Goal: Information Seeking & Learning: Learn about a topic

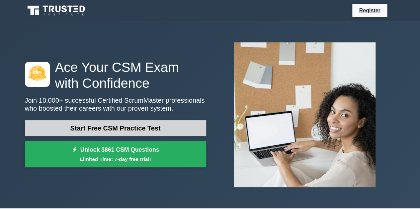
click at [143, 128] on link "Start Free CSM Practice Test" at bounding box center [115, 128] width 181 height 16
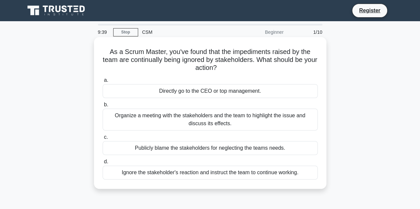
click at [155, 125] on div "Organize a meeting with the stakeholders and the team to highlight the issue an…" at bounding box center [209, 120] width 215 height 22
click at [102, 107] on input "b. Organize a meeting with the stakeholders and the team to highlight the issue…" at bounding box center [102, 105] width 0 height 4
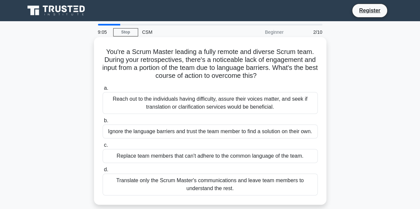
click at [198, 104] on div "Reach out to the individuals having difficulty, assure their voices matter, and…" at bounding box center [209, 103] width 215 height 22
click at [102, 91] on input "a. Reach out to the individuals having difficulty, assure their voices matter, …" at bounding box center [102, 88] width 0 height 4
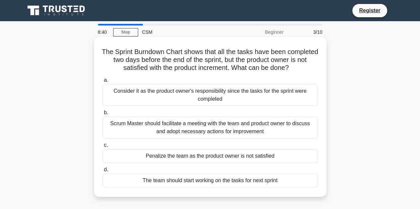
click at [186, 138] on div "Scrum Master should facilitate a meeting with the team and product owner to dis…" at bounding box center [209, 128] width 215 height 22
click at [102, 115] on input "b. Scrum Master should facilitate a meeting with the team and product owner to …" at bounding box center [102, 113] width 0 height 4
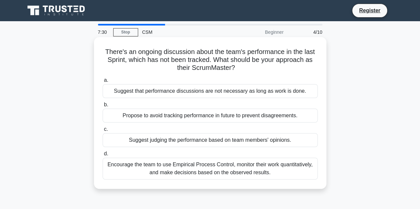
click at [222, 167] on div "Encourage the team to use Empirical Process Control, monitor their work quantit…" at bounding box center [209, 169] width 215 height 22
click at [102, 156] on input "d. Encourage the team to use Empirical Process Control, monitor their work quan…" at bounding box center [102, 154] width 0 height 4
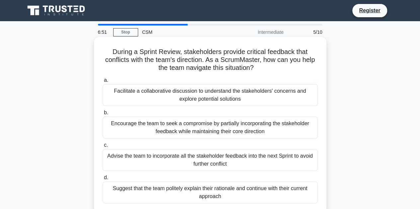
click at [217, 101] on div "Facilitate a collaborative discussion to understand the stakeholders' concerns …" at bounding box center [209, 95] width 215 height 22
click at [102, 83] on input "a. Facilitate a collaborative discussion to understand the stakeholders' concer…" at bounding box center [102, 80] width 0 height 4
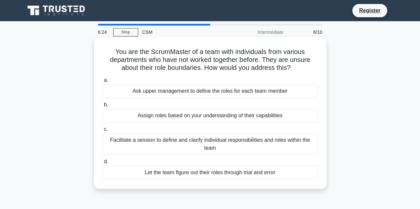
click at [216, 151] on div "Facilitate a session to define and clarify individual responsibilities and role…" at bounding box center [209, 144] width 215 height 22
click at [102, 132] on input "c. Facilitate a session to define and clarify individual responsibilities and r…" at bounding box center [102, 129] width 0 height 4
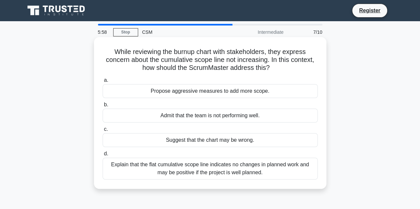
click at [219, 165] on div "Explain that the flat cumulative scope line indicates no changes in planned wor…" at bounding box center [209, 169] width 215 height 22
click at [102, 156] on input "d. Explain that the flat cumulative scope line indicates no changes in planned …" at bounding box center [102, 154] width 0 height 4
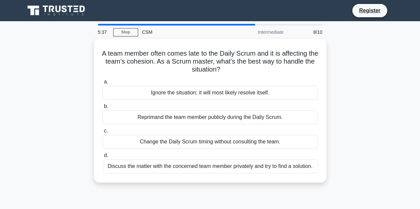
click at [46, 98] on div "A team member often comes late to the Daily Scrum and it is affecting the team’…" at bounding box center [210, 115] width 378 height 152
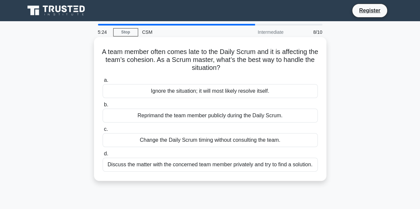
click at [262, 165] on div "Discuss the matter with the concerned team member privately and try to find a s…" at bounding box center [209, 165] width 215 height 14
click at [102, 156] on input "d. Discuss the matter with the concerned team member privately and try to find …" at bounding box center [102, 154] width 0 height 4
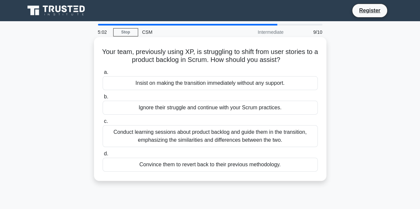
click at [255, 139] on div "Conduct learning sessions about product backlog and guide them in the transitio…" at bounding box center [209, 136] width 215 height 22
click at [102, 124] on input "c. Conduct learning sessions about product backlog and guide them in the transi…" at bounding box center [102, 121] width 0 height 4
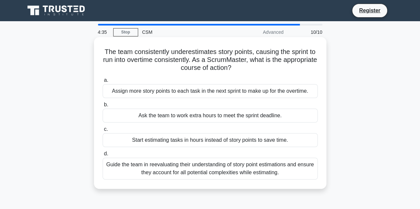
click at [244, 167] on div "Guide the team in reevaluating their understanding of story point estimations a…" at bounding box center [209, 169] width 215 height 22
click at [102, 156] on input "d. Guide the team in reevaluating their understanding of story point estimation…" at bounding box center [102, 154] width 0 height 4
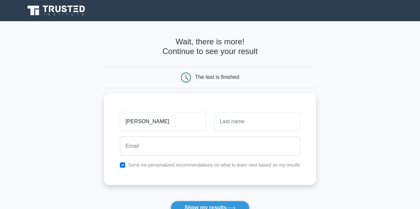
type input "[PERSON_NAME]"
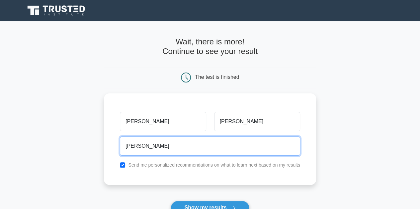
type input "[PERSON_NAME][EMAIL_ADDRESS][PERSON_NAME][DOMAIN_NAME]"
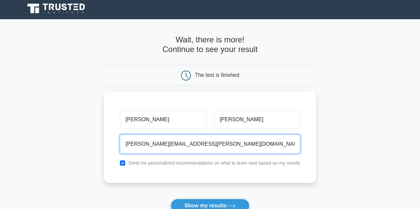
scroll to position [66, 0]
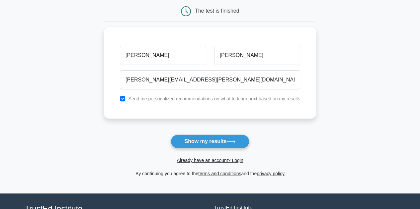
click at [196, 143] on button "Show my results" at bounding box center [209, 142] width 78 height 14
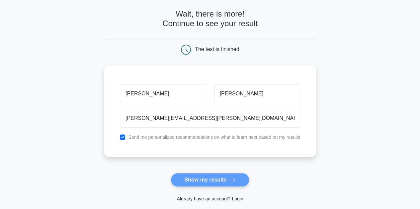
scroll to position [0, 0]
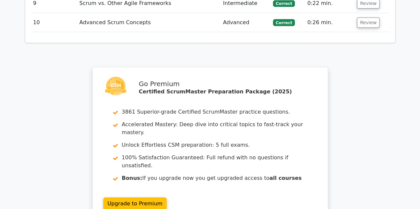
scroll to position [1032, 0]
